Goal: Task Accomplishment & Management: Use online tool/utility

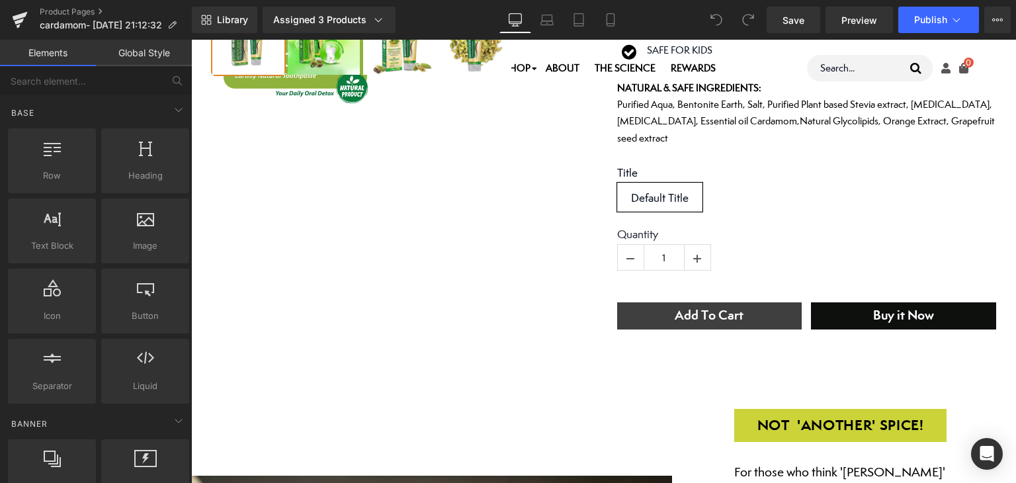
scroll to position [551, 0]
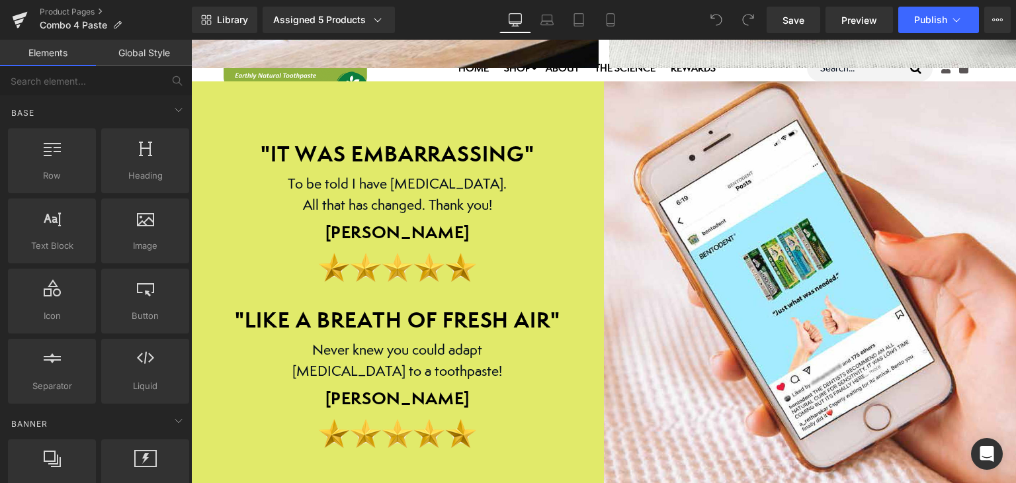
scroll to position [5769, 0]
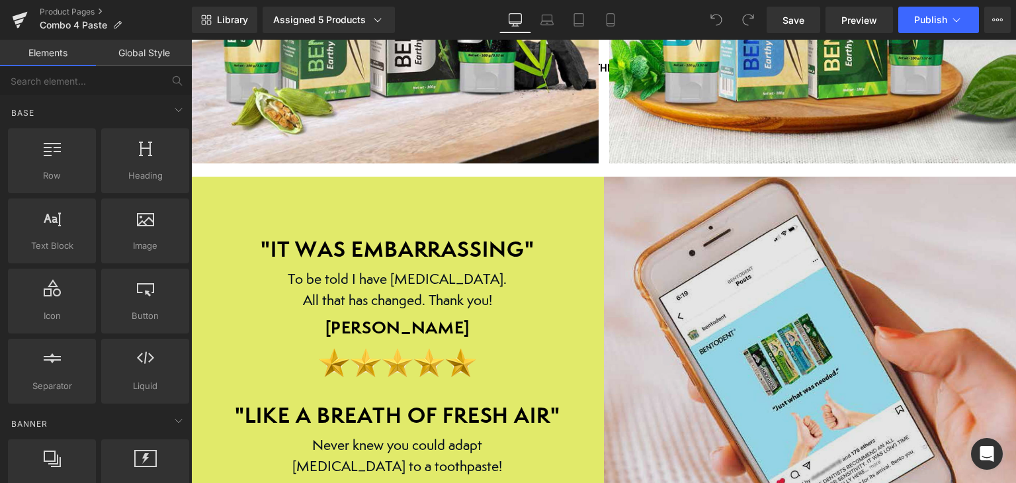
click at [718, 300] on img at bounding box center [810, 390] width 413 height 427
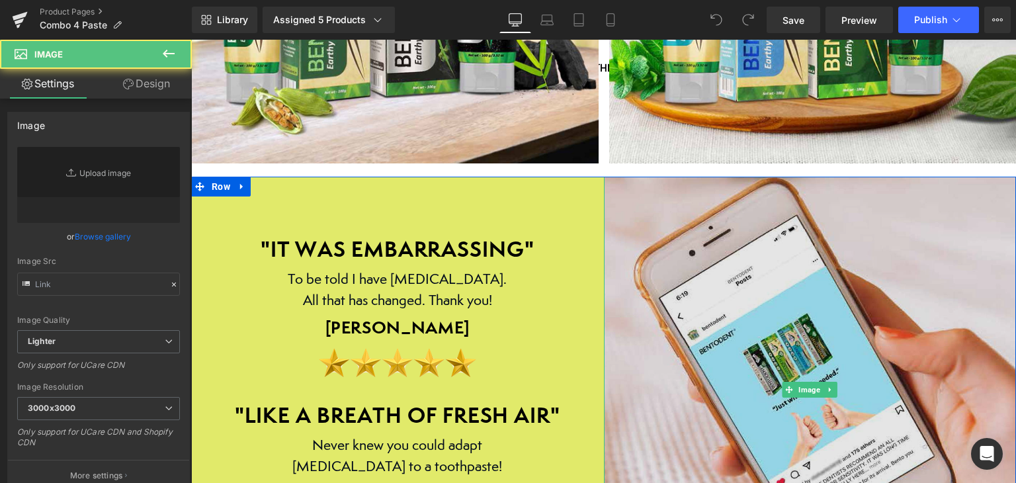
type input "https://ucarecdn.com/3ca7b6e5-6498-44eb-89e6-7cb52a68facb/-/format/auto/-/previ…"
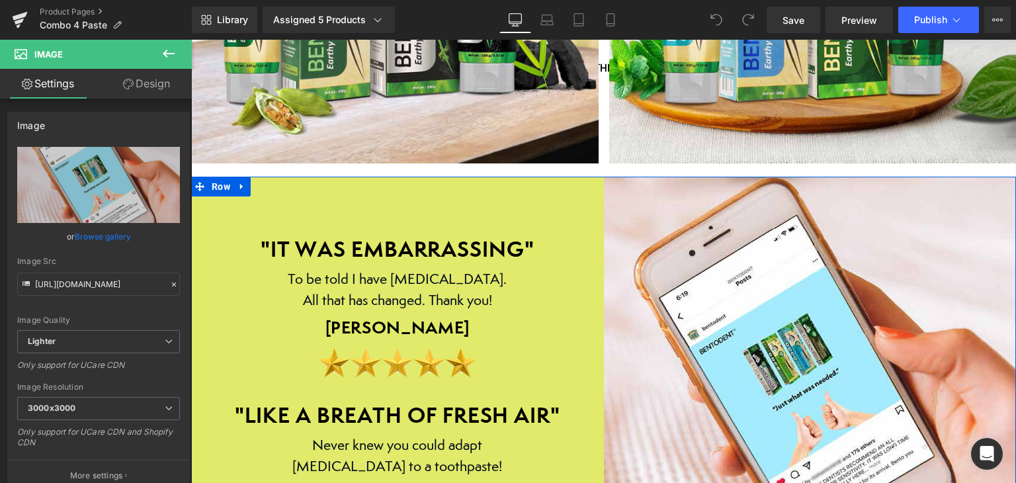
click at [375, 183] on div ""IT WAS EMBARRASSING" Heading To be told I have bad breath. All that has change…" at bounding box center [397, 390] width 413 height 427
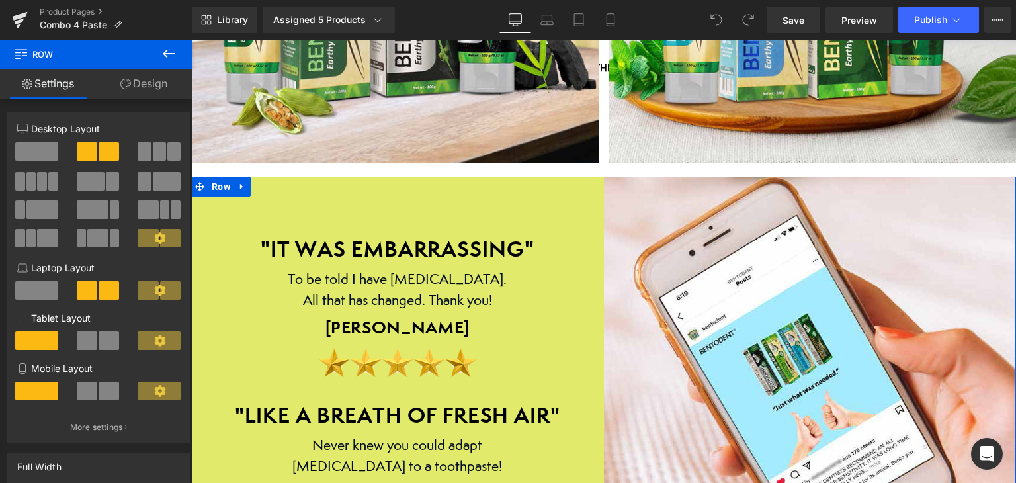
drag, startPoint x: 456, startPoint y: 197, endPoint x: 456, endPoint y: 186, distance: 11.2
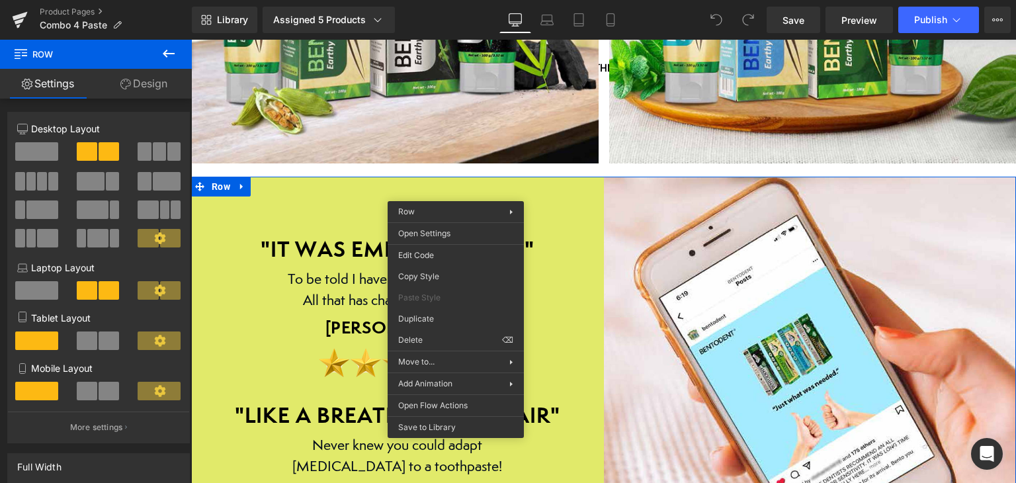
click at [433, 14] on div "Library Assigned 5 Products Product Preview ADULT RANGE FAMILY PACK Bentodent T…" at bounding box center [604, 20] width 824 height 26
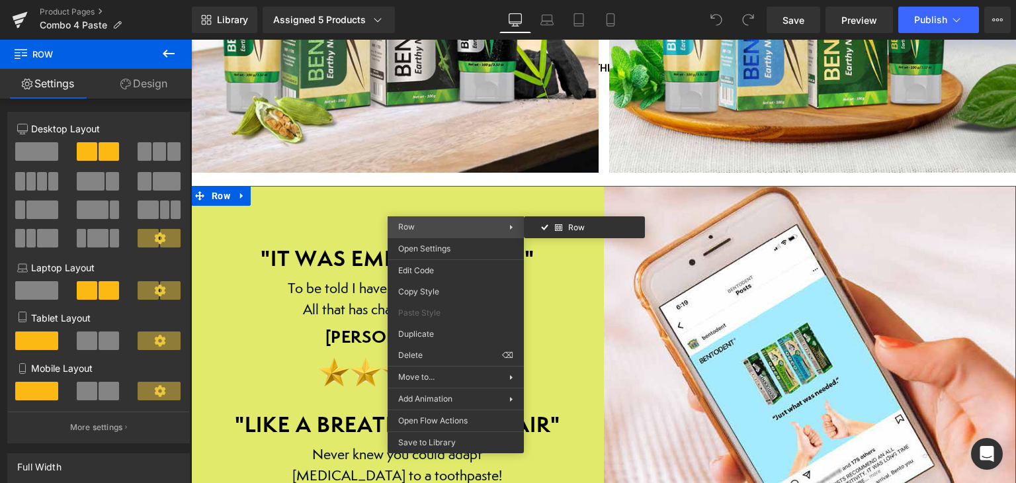
scroll to position [5795, 0]
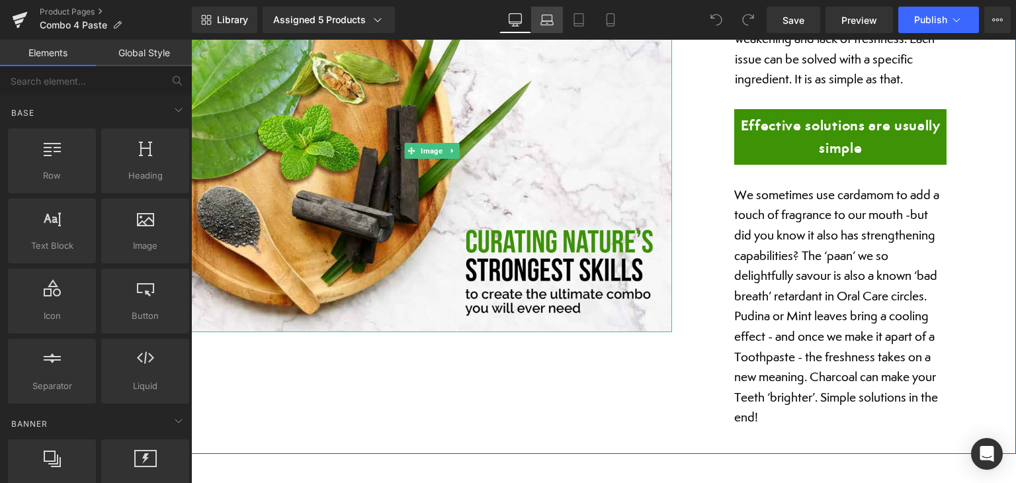
scroll to position [902, 0]
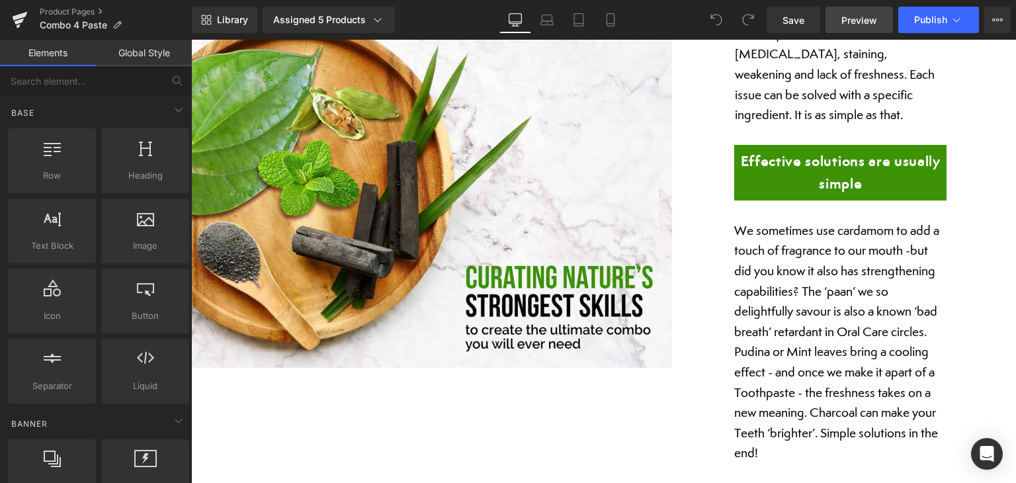
click at [855, 24] on span "Preview" at bounding box center [860, 20] width 36 height 14
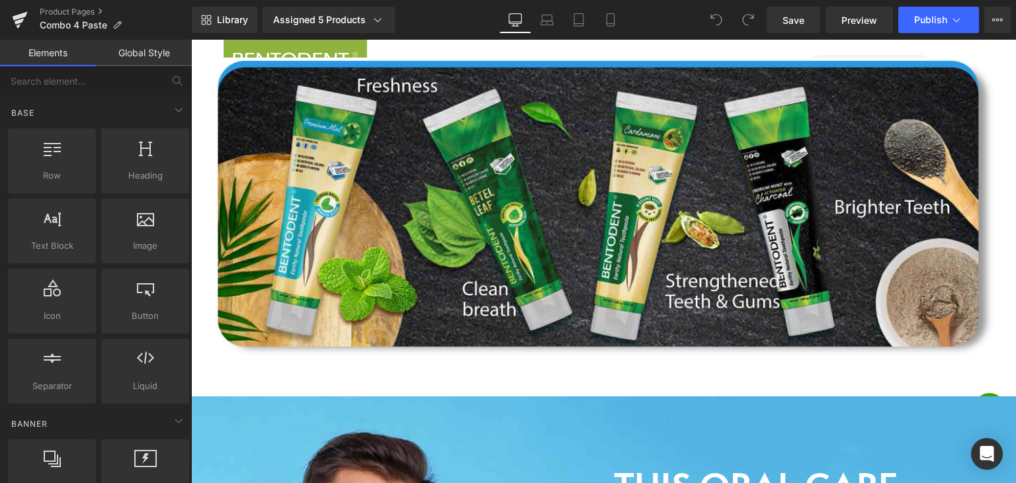
scroll to position [1304, 0]
